Goal: Transaction & Acquisition: Purchase product/service

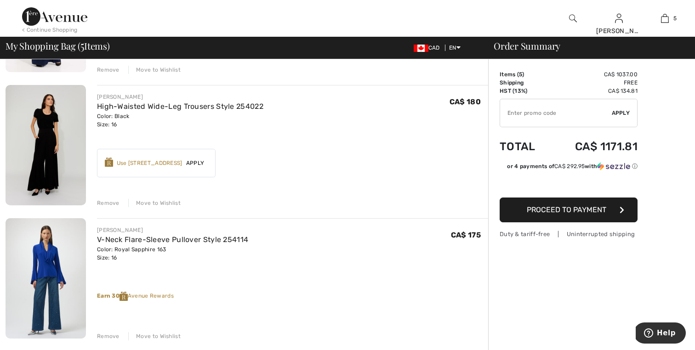
scroll to position [460, 0]
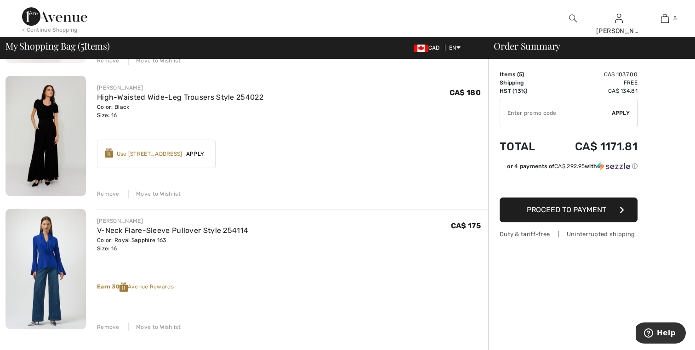
click at [43, 260] on img at bounding box center [46, 269] width 80 height 120
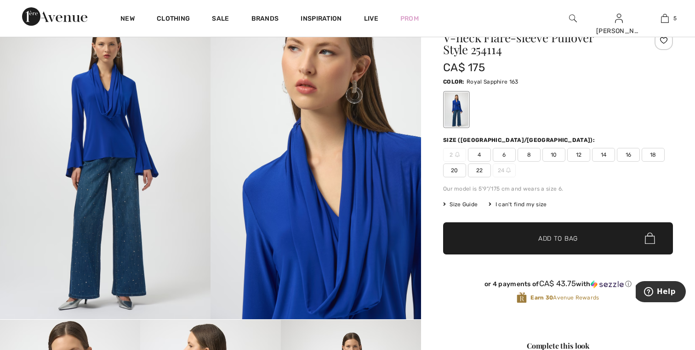
scroll to position [92, 0]
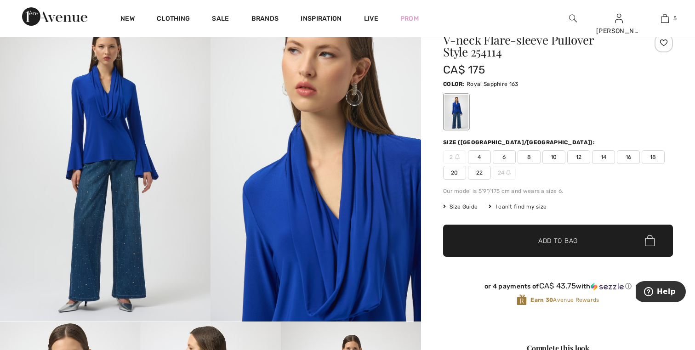
click at [659, 153] on span "18" at bounding box center [652, 157] width 23 height 14
click at [562, 239] on span "Add to Bag" at bounding box center [558, 241] width 40 height 10
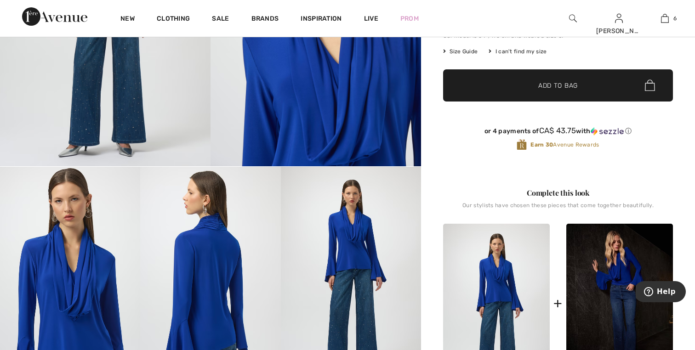
scroll to position [276, 0]
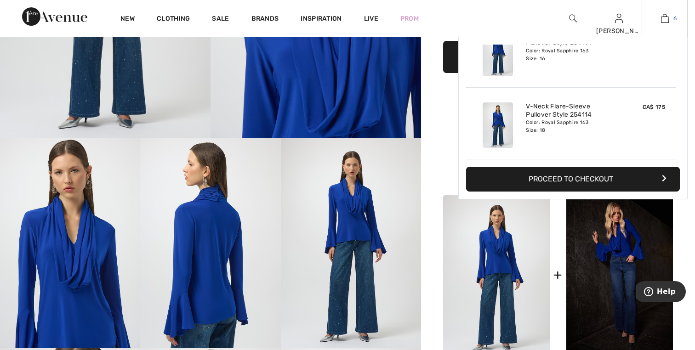
click at [661, 19] on img at bounding box center [665, 18] width 8 height 11
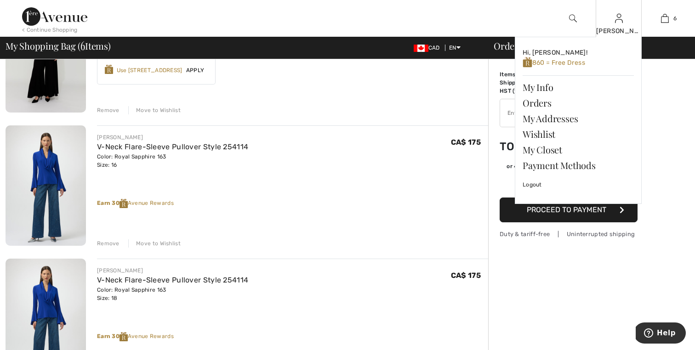
scroll to position [551, 0]
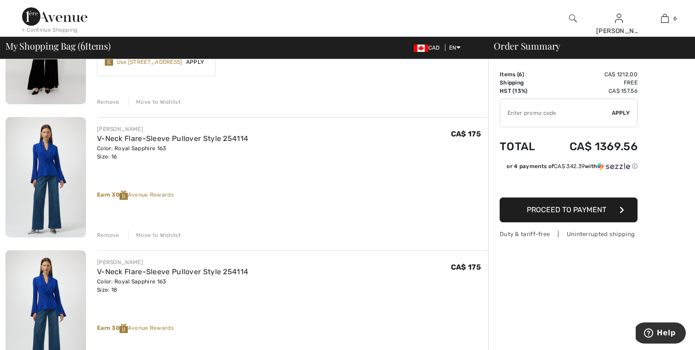
click at [102, 238] on div "Remove" at bounding box center [108, 235] width 23 height 8
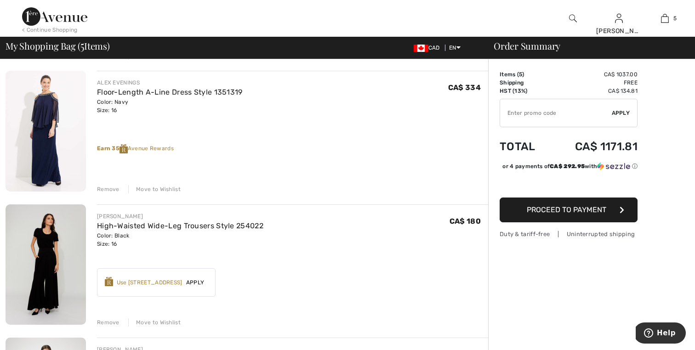
scroll to position [312, 0]
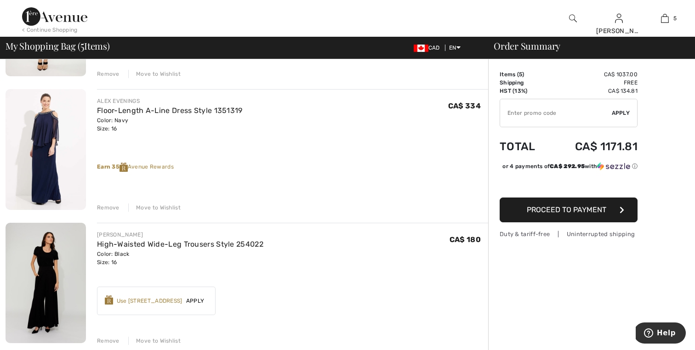
click at [56, 146] on img at bounding box center [46, 149] width 80 height 121
click at [98, 205] on div "Remove" at bounding box center [108, 208] width 23 height 8
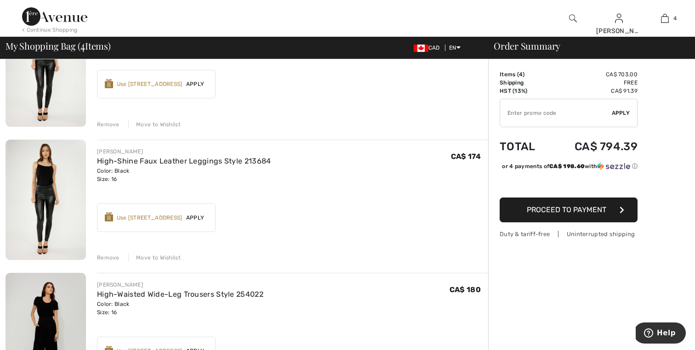
scroll to position [110, 0]
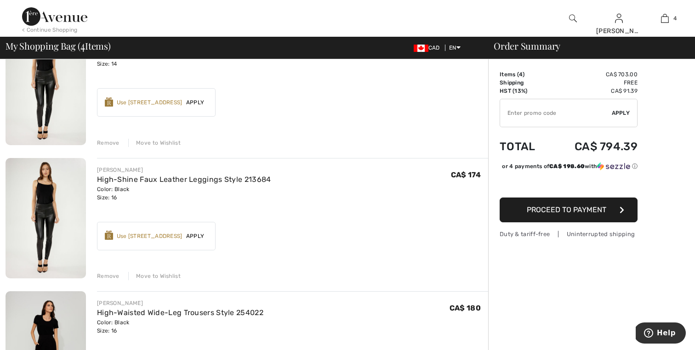
click at [44, 107] on img at bounding box center [46, 84] width 80 height 121
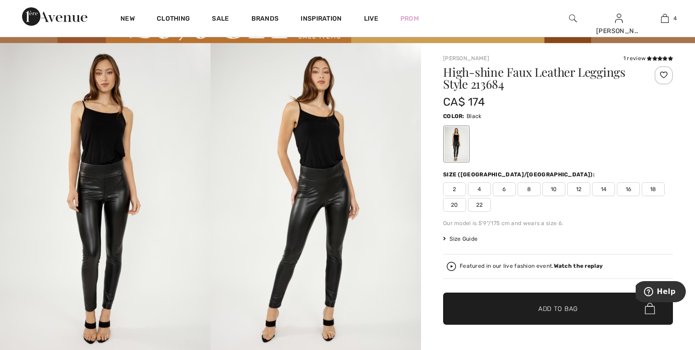
scroll to position [74, 0]
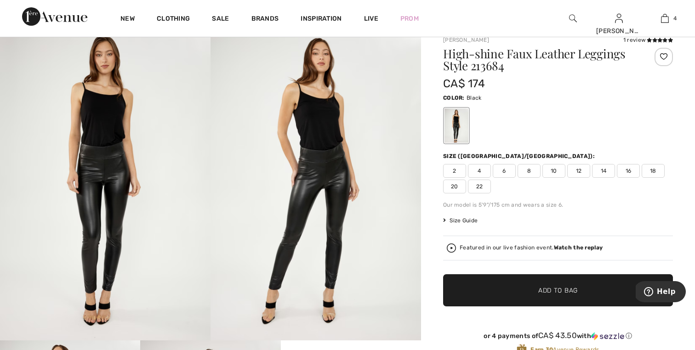
click at [471, 221] on span "Size Guide" at bounding box center [460, 220] width 34 height 8
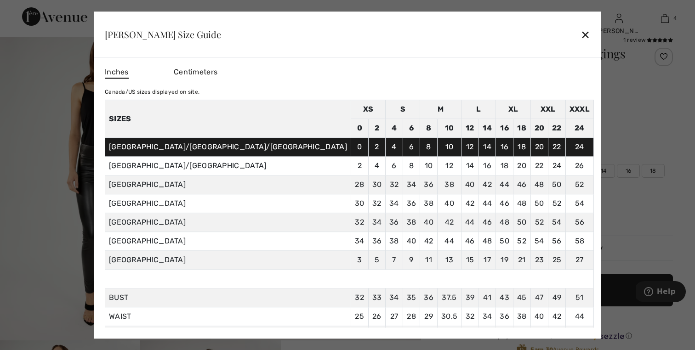
click at [580, 33] on div "✕" at bounding box center [585, 34] width 10 height 19
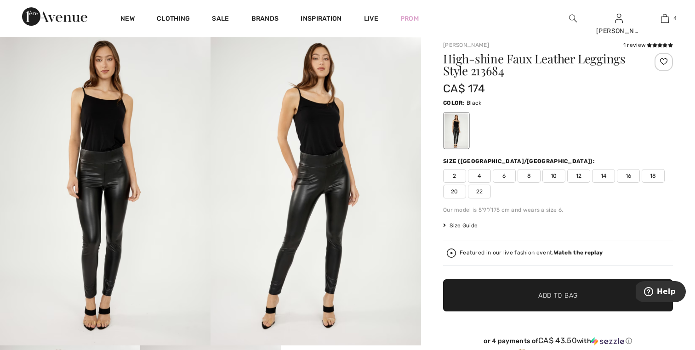
scroll to position [55, 0]
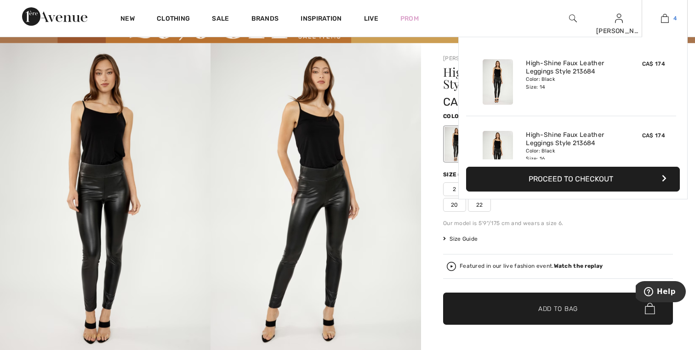
click at [671, 20] on link "4" at bounding box center [664, 18] width 45 height 11
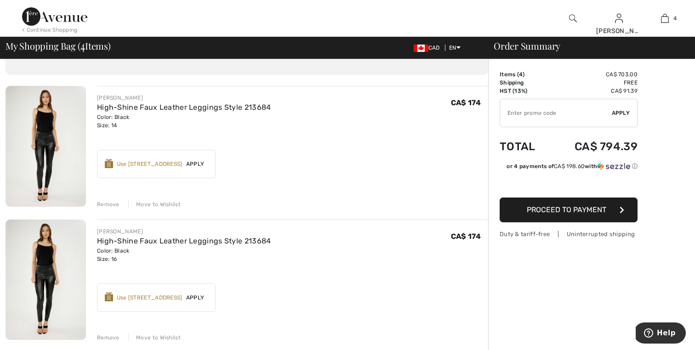
scroll to position [55, 0]
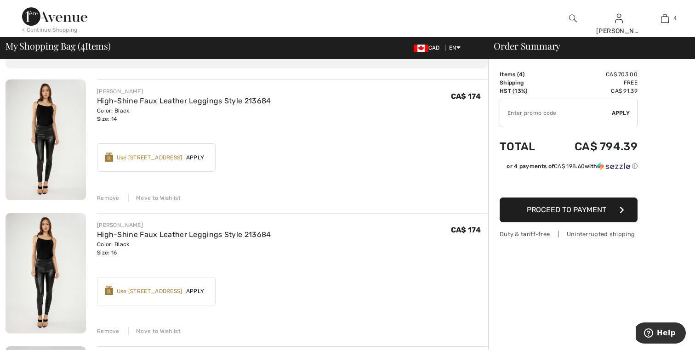
click at [147, 159] on div "Use 800 Avenue Rewards" at bounding box center [150, 157] width 66 height 8
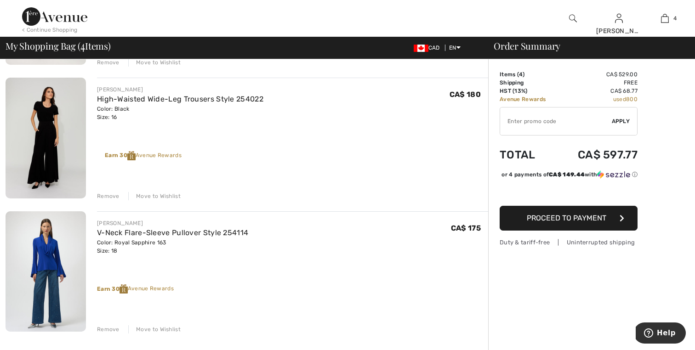
scroll to position [331, 0]
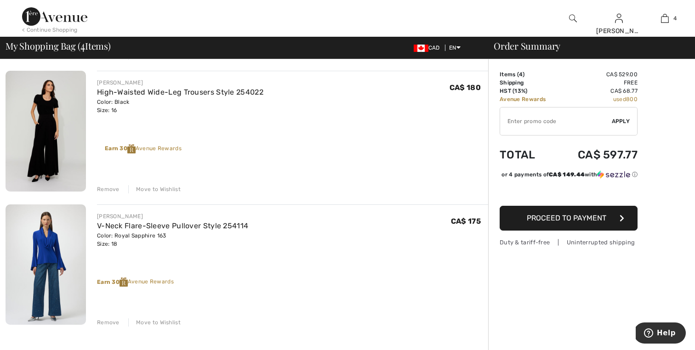
click at [112, 188] on div "Remove" at bounding box center [108, 189] width 23 height 8
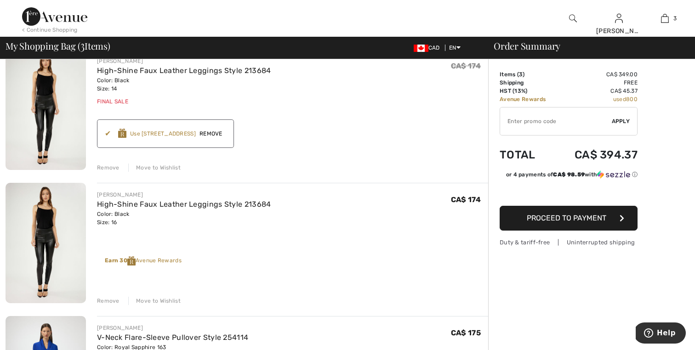
scroll to position [92, 0]
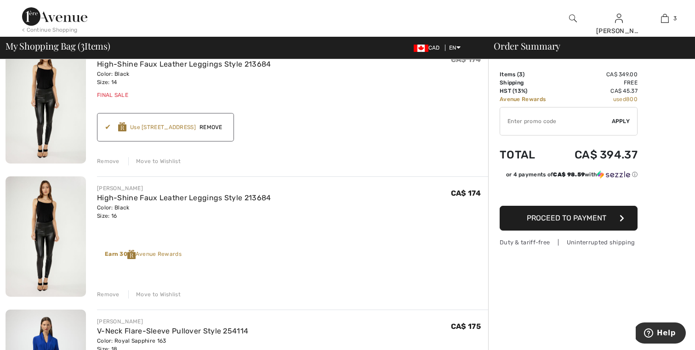
click at [111, 293] on div "Remove" at bounding box center [108, 294] width 23 height 8
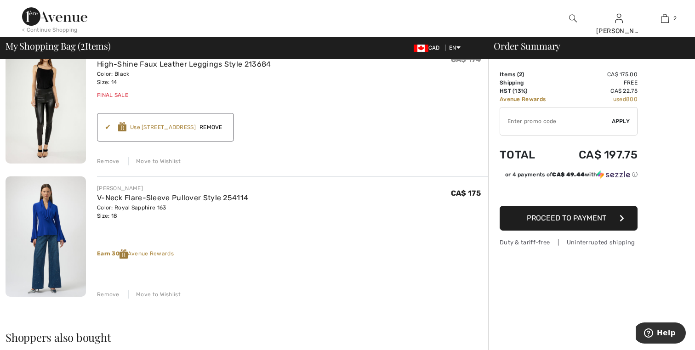
click at [522, 213] on button "Proceed to Payment" at bounding box center [568, 218] width 138 height 25
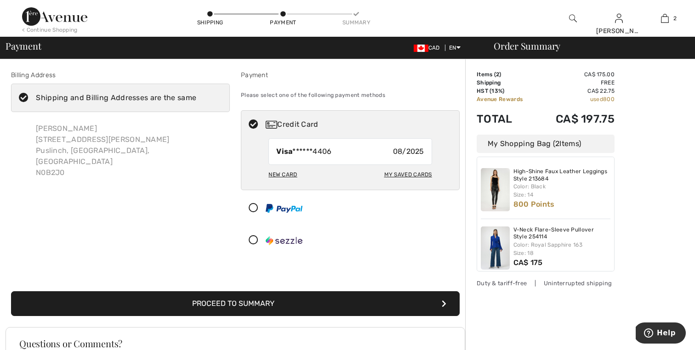
click at [392, 303] on button "Proceed to Summary" at bounding box center [235, 303] width 448 height 25
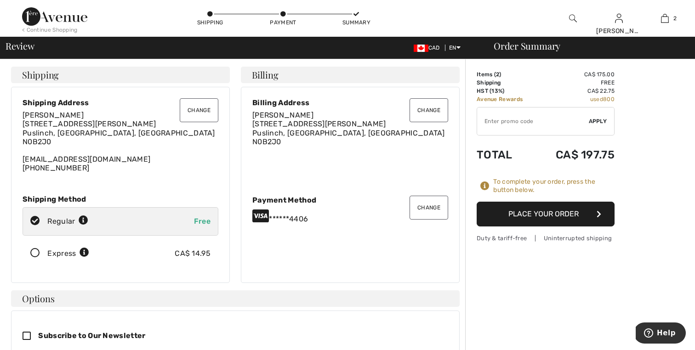
click at [34, 256] on icon at bounding box center [35, 254] width 24 height 10
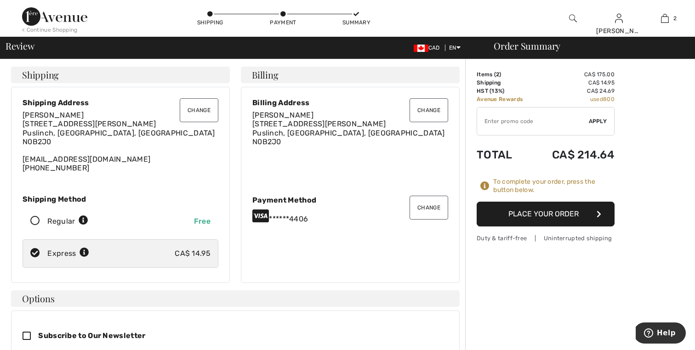
click at [505, 207] on button "Place Your Order" at bounding box center [546, 214] width 138 height 25
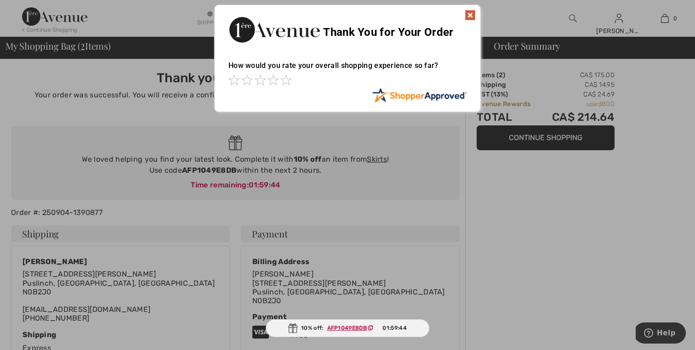
click at [470, 13] on img at bounding box center [470, 15] width 11 height 11
